Goal: Check status: Check status

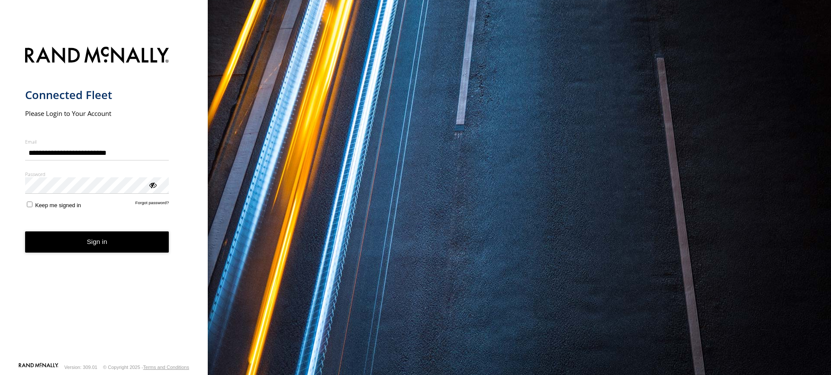
click at [115, 238] on button "Sign in" at bounding box center [97, 242] width 144 height 21
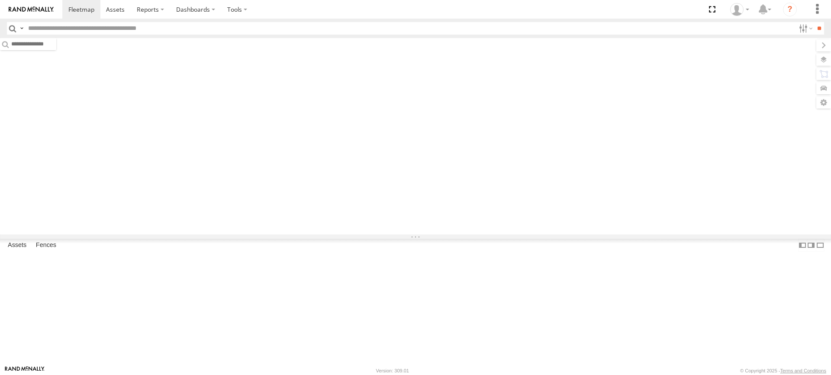
click at [118, 29] on input "text" at bounding box center [410, 28] width 771 height 13
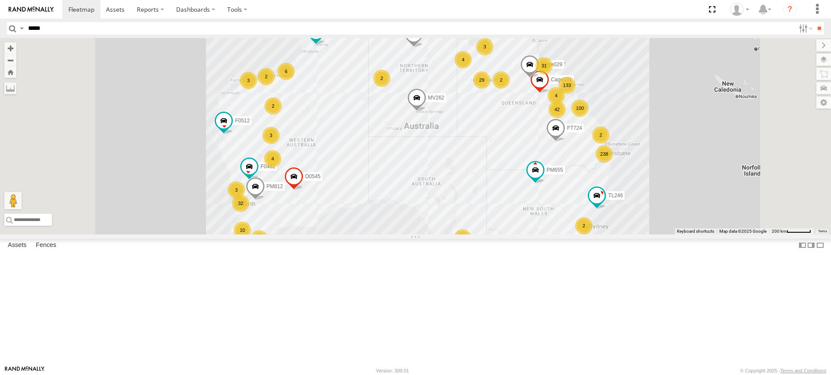
type input "*****"
click at [815, 22] on input "**" at bounding box center [820, 28] width 10 height 13
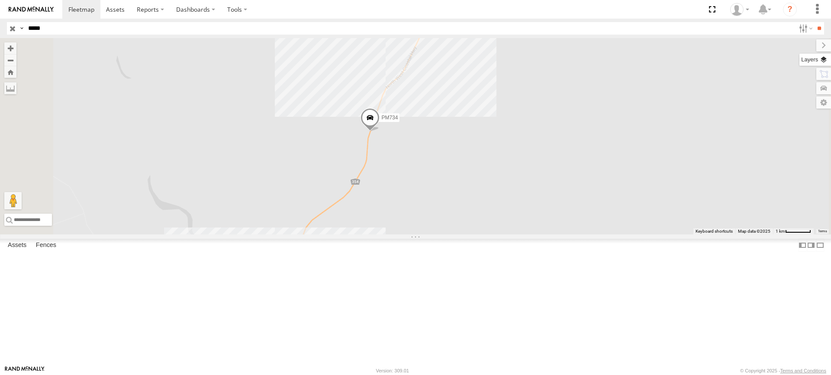
click at [825, 58] on label at bounding box center [816, 60] width 32 height 12
click at [0, 0] on span "Basemaps" at bounding box center [0, 0] width 0 height 0
click at [0, 0] on span "Satellite" at bounding box center [0, 0] width 0 height 0
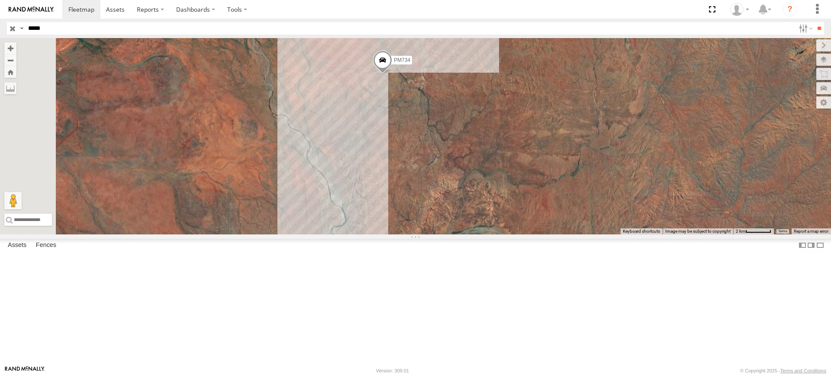
drag, startPoint x: 495, startPoint y: 75, endPoint x: 499, endPoint y: 188, distance: 112.7
click at [499, 188] on div "PM734" at bounding box center [415, 136] width 831 height 197
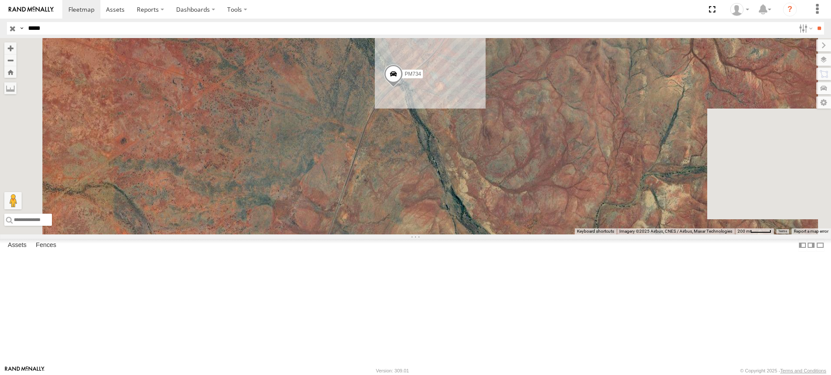
drag, startPoint x: 487, startPoint y: 44, endPoint x: 458, endPoint y: 231, distance: 189.3
click at [460, 235] on div "PM734" at bounding box center [415, 136] width 831 height 197
